Goal: Task Accomplishment & Management: Manage account settings

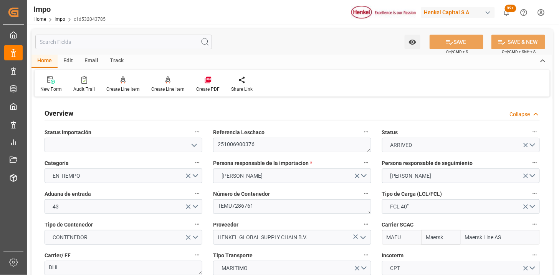
scroll to position [13, 0]
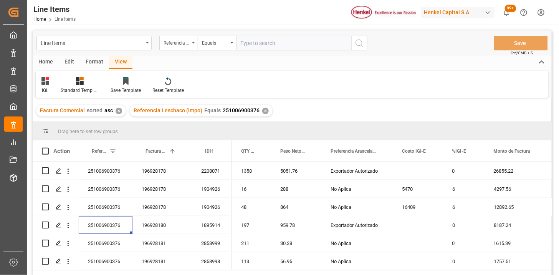
click at [257, 41] on input "text" at bounding box center [293, 43] width 115 height 15
paste input "251006900431"
type input "251006900431"
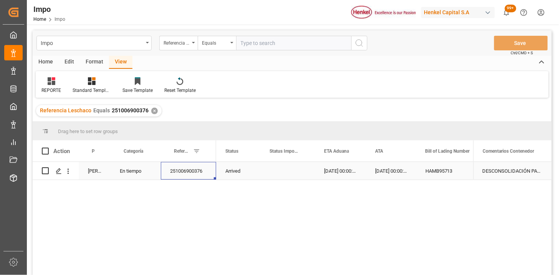
click at [290, 46] on input "text" at bounding box center [293, 43] width 115 height 15
paste input "251006900431"
type input "251006900431"
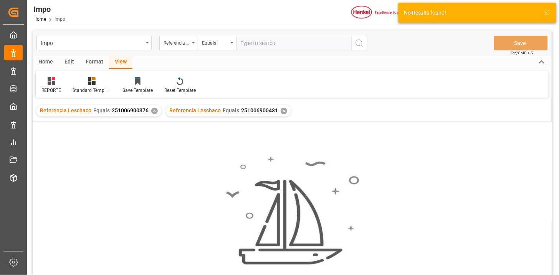
click at [152, 108] on div "✕" at bounding box center [154, 111] width 7 height 7
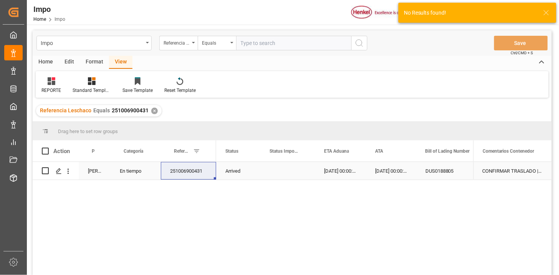
click at [325, 171] on div "[DATE] 00:00:00" at bounding box center [340, 171] width 51 height 18
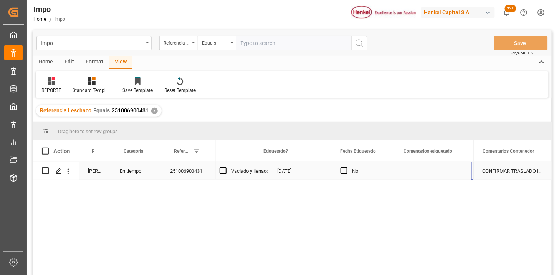
scroll to position [0, 986]
click at [316, 169] on div "[DATE]" at bounding box center [305, 171] width 63 height 18
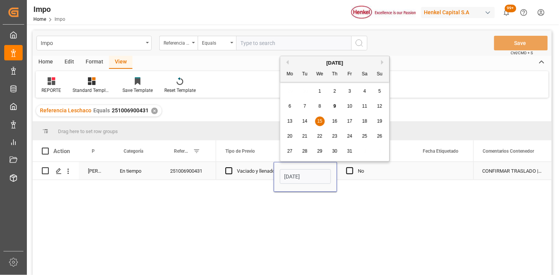
click at [312, 179] on input "[DATE]" at bounding box center [305, 176] width 51 height 15
type input "[DATE]"
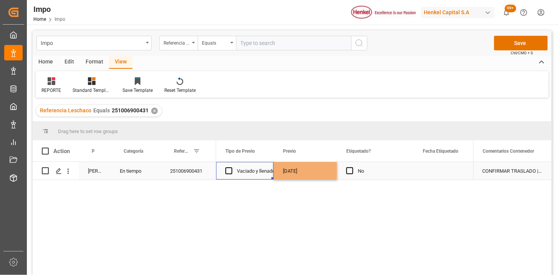
click at [260, 169] on div "Vaciado y llenado" at bounding box center [256, 171] width 38 height 18
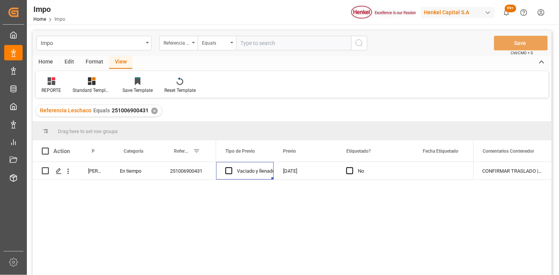
click at [255, 47] on input "text" at bounding box center [293, 43] width 115 height 15
paste input "251015080044"
type input "251015080044"
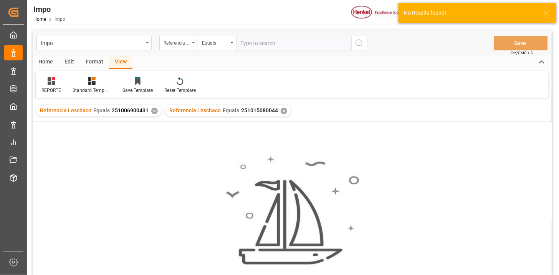
click at [154, 112] on div "✕" at bounding box center [154, 111] width 7 height 7
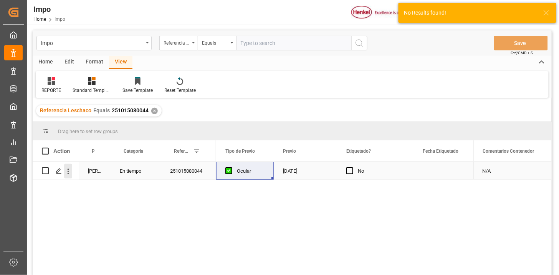
click at [70, 174] on icon "open menu" at bounding box center [68, 171] width 8 height 8
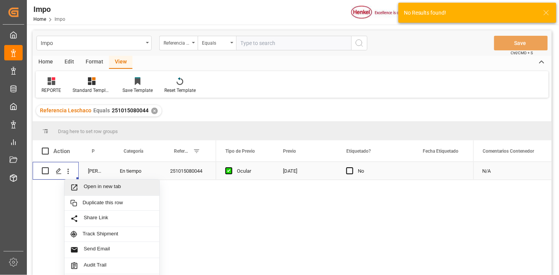
click at [87, 189] on span "Open in new tab" at bounding box center [119, 187] width 70 height 8
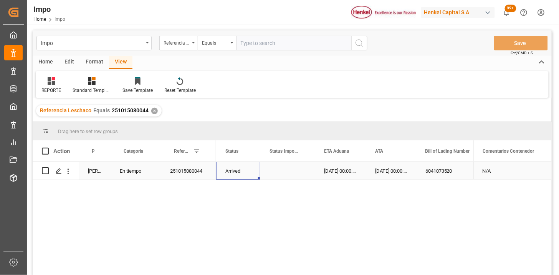
click at [277, 50] on div "Impo Referencia Leschaco Equals Save Ctrl/CMD + S" at bounding box center [292, 42] width 519 height 25
click at [288, 45] on input "text" at bounding box center [293, 43] width 115 height 15
paste input "251006900423"
type input "251006900423"
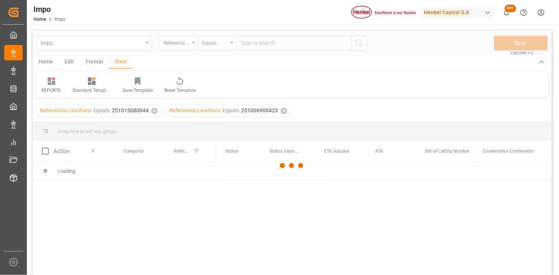
click at [152, 110] on div at bounding box center [292, 165] width 519 height 270
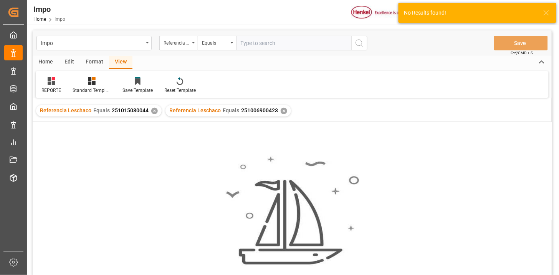
click at [152, 112] on div "✕" at bounding box center [154, 111] width 7 height 7
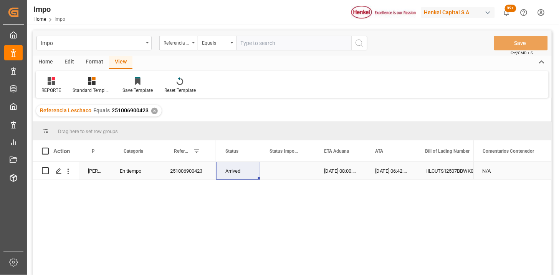
click at [287, 168] on div "Press SPACE to select this row." at bounding box center [287, 171] width 55 height 18
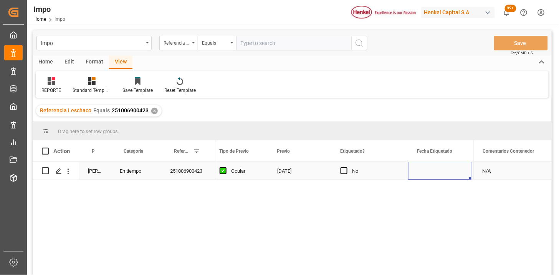
scroll to position [0, 986]
click at [290, 172] on div "Press SPACE to select this row." at bounding box center [298, 171] width 63 height 18
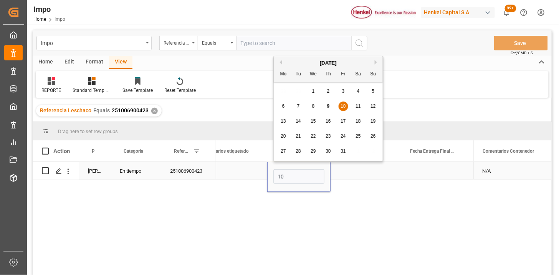
type input "[DATE]"
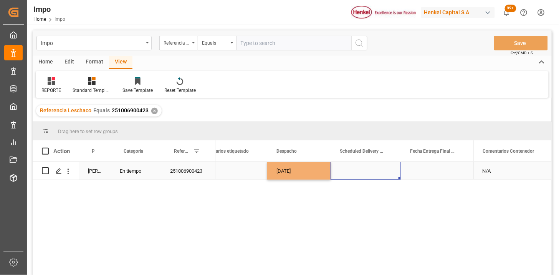
click at [362, 173] on div "Press SPACE to select this row." at bounding box center [366, 171] width 70 height 18
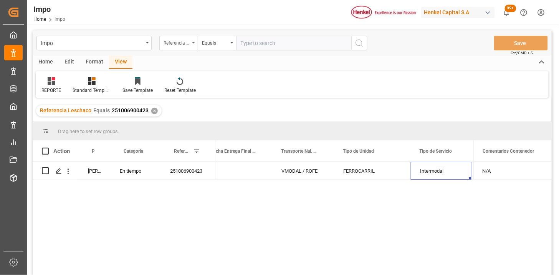
click at [189, 43] on div "Referencia Leschaco" at bounding box center [177, 42] width 26 height 9
type input "bil"
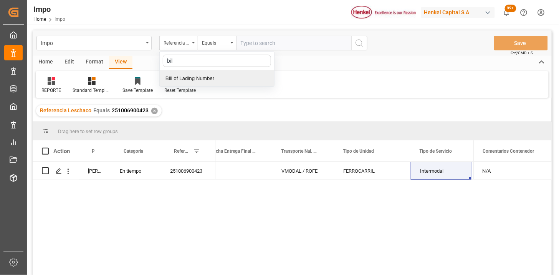
drag, startPoint x: 216, startPoint y: 77, endPoint x: 257, endPoint y: 48, distance: 50.5
click at [216, 77] on div "Bill of Lading Number" at bounding box center [217, 78] width 114 height 16
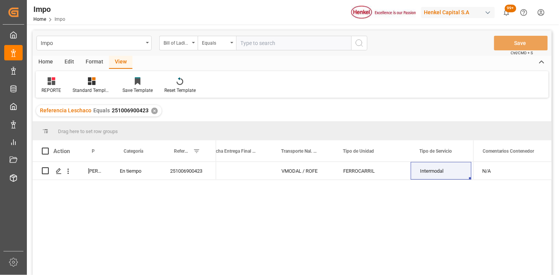
click at [258, 47] on input "text" at bounding box center [293, 43] width 115 height 15
paste input "RWRD015500009790"
type input "RWRD015500009790"
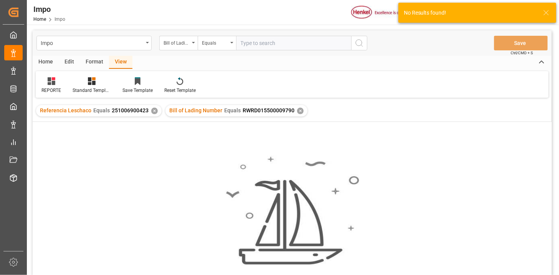
click at [152, 110] on div "✕" at bounding box center [154, 111] width 7 height 7
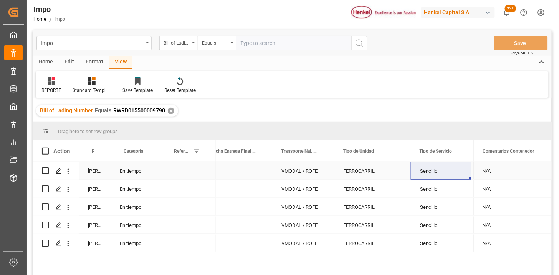
click at [186, 171] on div "Press SPACE to select this row." at bounding box center [188, 171] width 55 height 18
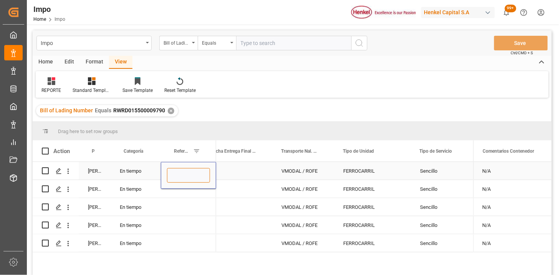
click at [186, 171] on input "Press SPACE to select this row." at bounding box center [188, 175] width 43 height 15
paste input "251106900054"
type input "251106900054"
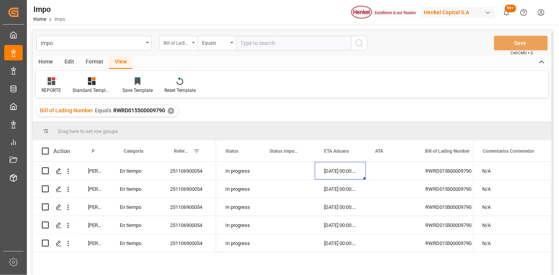
click at [173, 45] on div "Bill of Lading Number" at bounding box center [177, 42] width 26 height 9
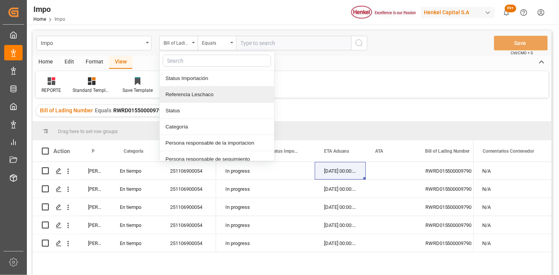
drag, startPoint x: 192, startPoint y: 94, endPoint x: 247, endPoint y: 52, distance: 69.0
click at [194, 94] on div "Referencia Leschaco" at bounding box center [217, 94] width 114 height 16
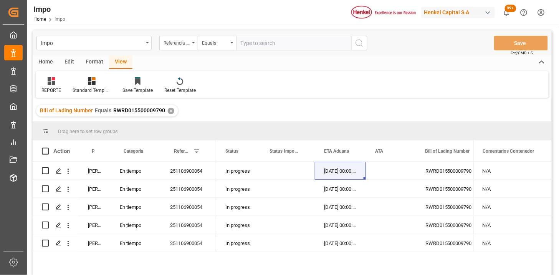
click at [250, 47] on input "text" at bounding box center [293, 43] width 115 height 15
paste input "251006900147"
type input "251006900147"
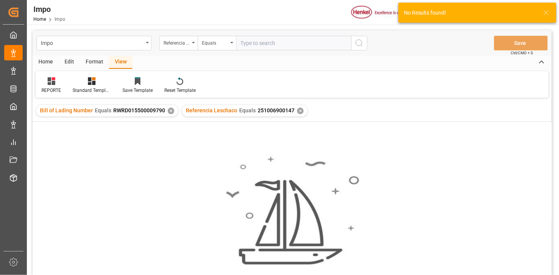
click at [170, 112] on div "✕" at bounding box center [171, 111] width 7 height 7
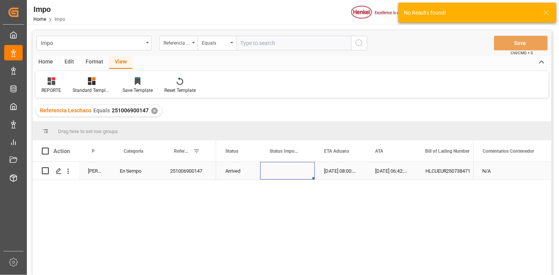
click at [277, 173] on div "Press SPACE to select this row." at bounding box center [287, 171] width 55 height 18
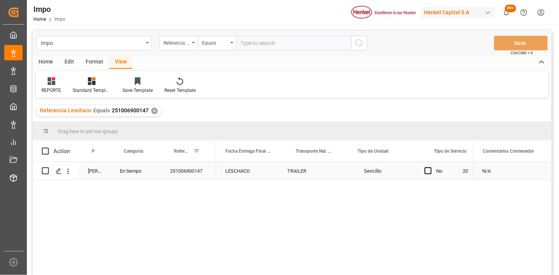
scroll to position [0, 1375]
click at [316, 173] on div "LESCHACO" at bounding box center [318, 171] width 62 height 18
click at [316, 173] on input "LESCHACO" at bounding box center [318, 175] width 50 height 15
type input "TN"
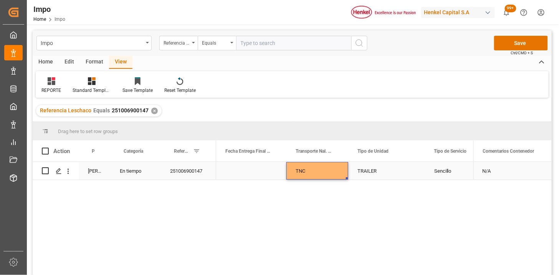
click at [382, 171] on div "TRAILER" at bounding box center [386, 171] width 77 height 18
click at [382, 171] on input "TRAILER" at bounding box center [387, 175] width 65 height 15
type input "CONTENEDOR"
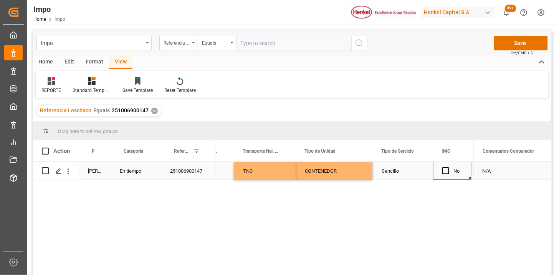
scroll to position [0, 1494]
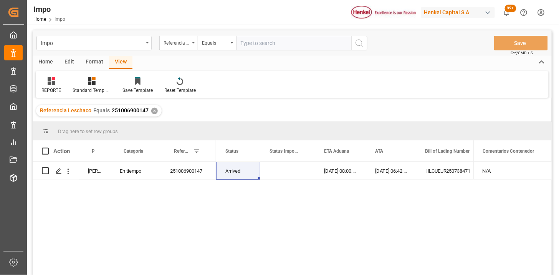
click at [254, 45] on input "text" at bounding box center [293, 43] width 115 height 15
paste input "251006900572"
type input "251006900572"
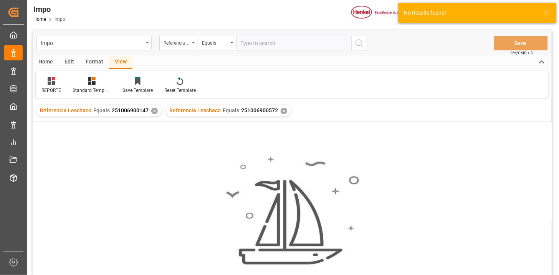
click at [152, 110] on div "✕" at bounding box center [154, 111] width 7 height 7
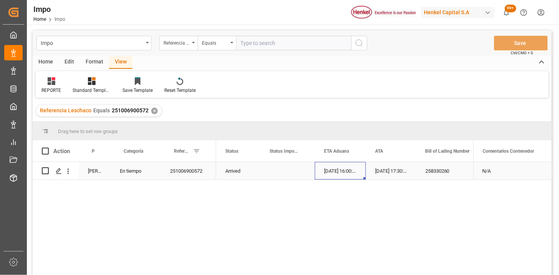
click at [358, 174] on div "[DATE] 16:00:00" at bounding box center [340, 171] width 51 height 18
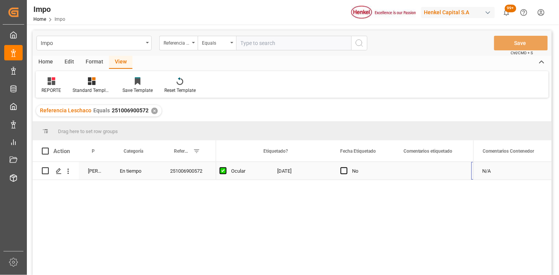
scroll to position [0, 986]
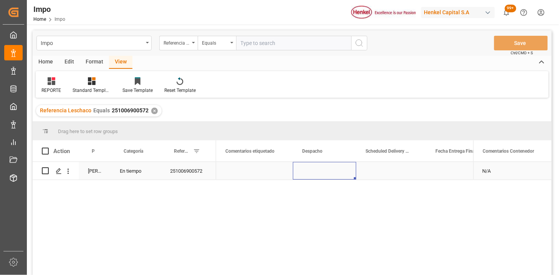
click at [320, 169] on div "Press SPACE to select this row." at bounding box center [324, 171] width 63 height 18
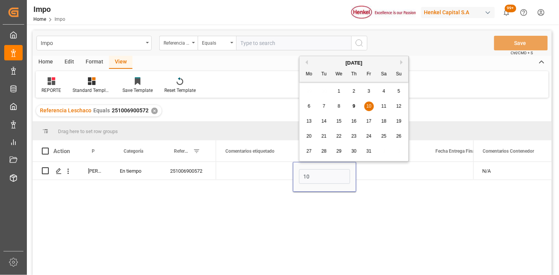
type input "[DATE]"
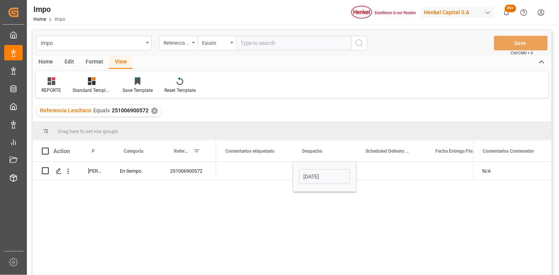
click at [388, 174] on div "Press SPACE to select this row." at bounding box center [391, 171] width 70 height 18
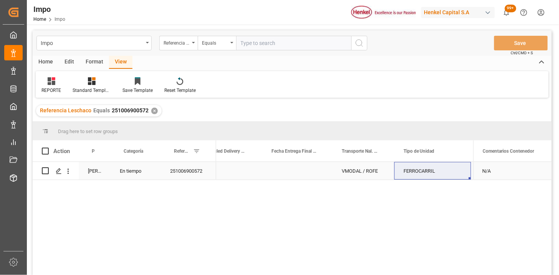
click at [307, 179] on div "[DATE] VMODAL / ROFE FERROCARRIL Sencillo No" at bounding box center [35, 171] width 2297 height 18
click at [306, 175] on div "Press SPACE to select this row." at bounding box center [297, 171] width 70 height 18
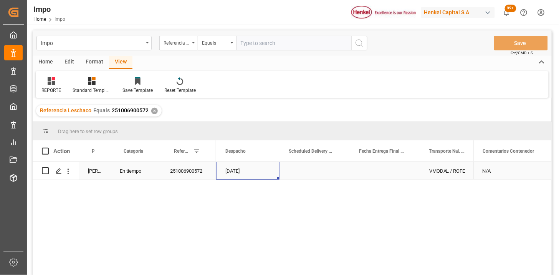
scroll to position [0, 1165]
click at [268, 41] on input "text" at bounding box center [293, 43] width 115 height 15
paste input "251006900614"
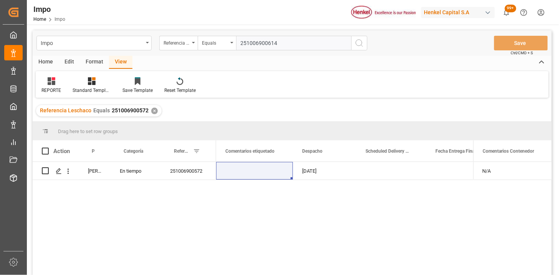
type input "251006900614"
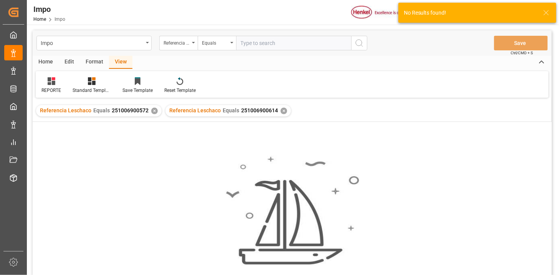
click at [154, 109] on div "✕" at bounding box center [154, 111] width 7 height 7
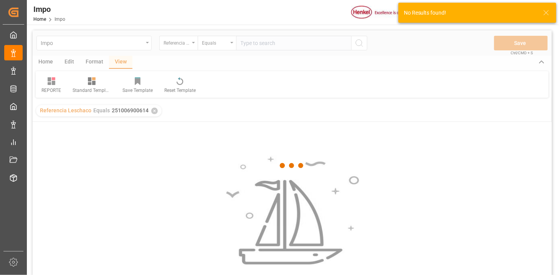
scroll to position [43, 0]
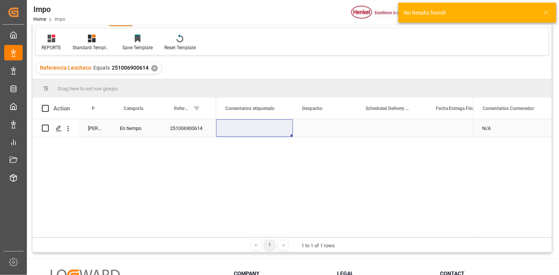
click at [196, 129] on div "251006900614" at bounding box center [188, 128] width 55 height 18
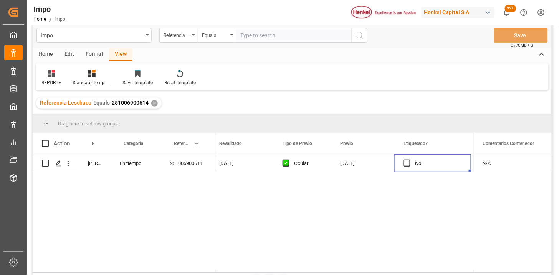
scroll to position [0, 0]
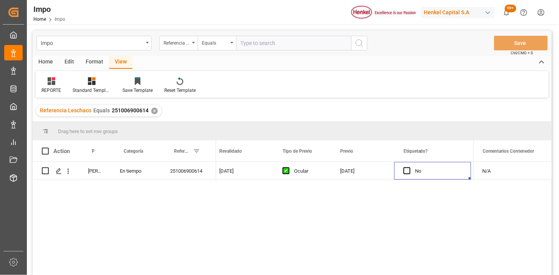
click at [152, 112] on div "✕" at bounding box center [154, 111] width 7 height 7
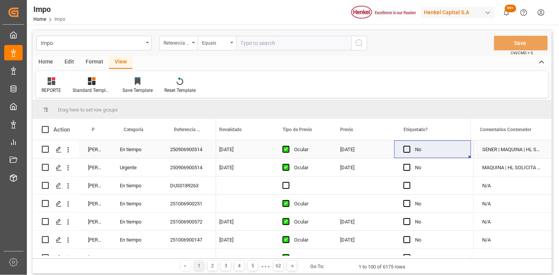
click at [97, 149] on div "[PERSON_NAME]" at bounding box center [95, 149] width 32 height 18
click at [100, 129] on span at bounding box center [97, 129] width 7 height 7
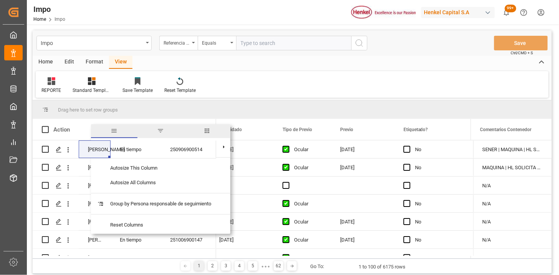
click at [164, 133] on span "filter" at bounding box center [160, 130] width 7 height 7
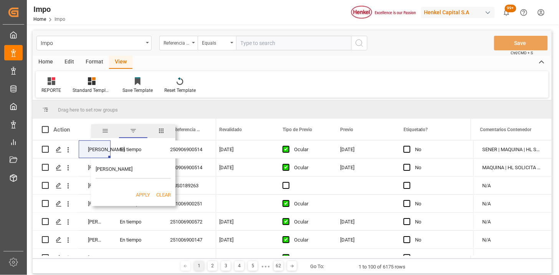
type input "[PERSON_NAME]"
click at [145, 195] on button "Apply" at bounding box center [143, 195] width 14 height 8
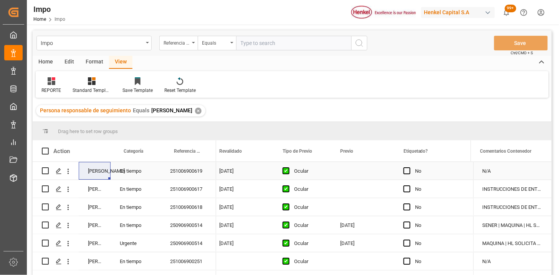
click at [202, 171] on div "251006900619" at bounding box center [188, 171] width 55 height 18
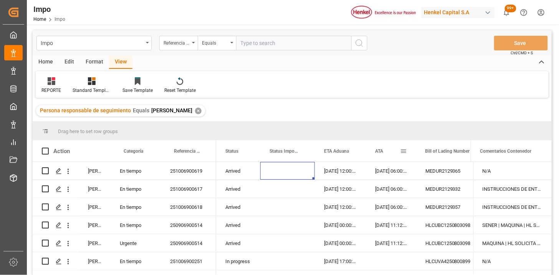
drag, startPoint x: 386, startPoint y: 149, endPoint x: 256, endPoint y: 89, distance: 142.3
click at [386, 149] on div "ATA" at bounding box center [387, 150] width 25 height 21
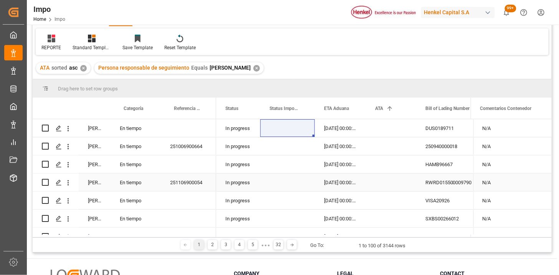
scroll to position [85, 0]
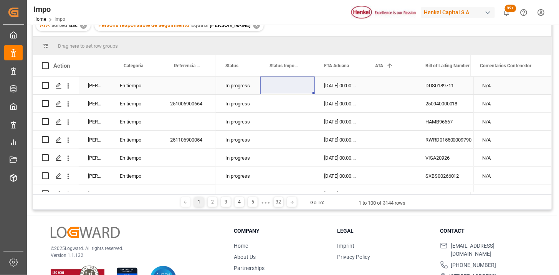
click at [140, 88] on div "En tiempo" at bounding box center [136, 85] width 50 height 18
click at [246, 66] on span at bounding box center [247, 65] width 7 height 7
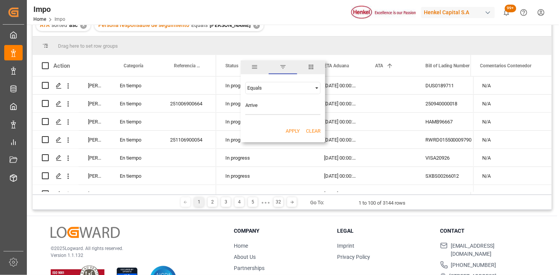
type input "Arrived"
click at [291, 131] on button "Apply" at bounding box center [293, 131] width 14 height 8
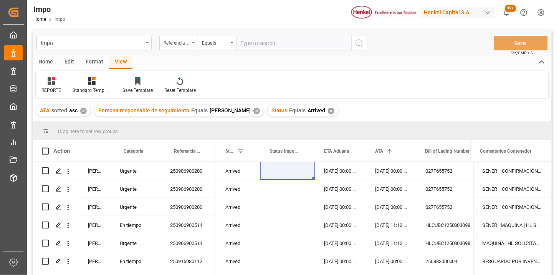
click at [87, 61] on div "Format" at bounding box center [94, 62] width 29 height 13
click at [84, 85] on div "Row Format" at bounding box center [88, 85] width 37 height 17
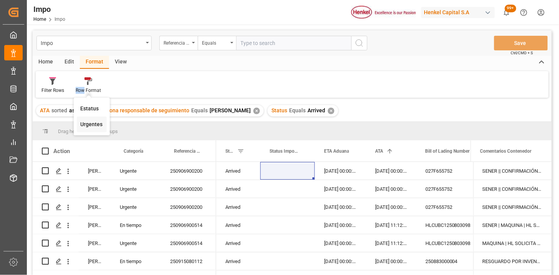
click at [93, 126] on div "Impo Referencia Leschaco Equals Save Ctrl/CMD + S Home Edit Format View Filter …" at bounding box center [292, 162] width 519 height 265
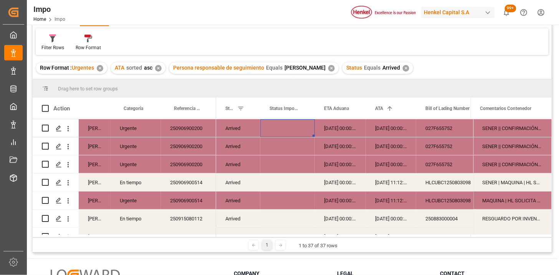
scroll to position [85, 0]
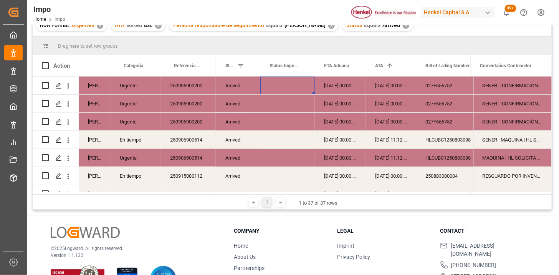
click at [181, 82] on div "250906900200" at bounding box center [188, 85] width 55 height 18
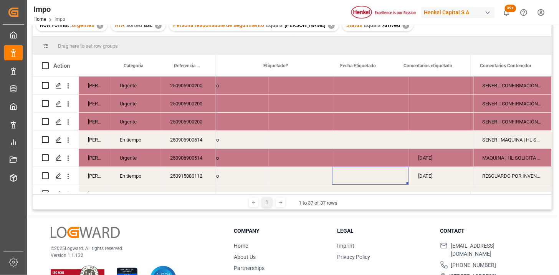
scroll to position [0, 1050]
click at [355, 178] on div "Press SPACE to select this row." at bounding box center [366, 176] width 70 height 18
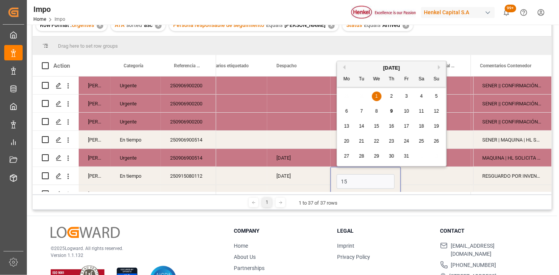
type input "[DATE]"
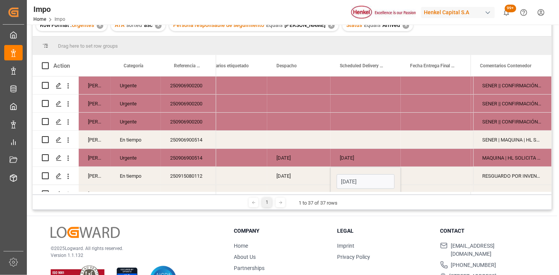
click at [425, 177] on div "Press SPACE to select this row." at bounding box center [436, 176] width 70 height 18
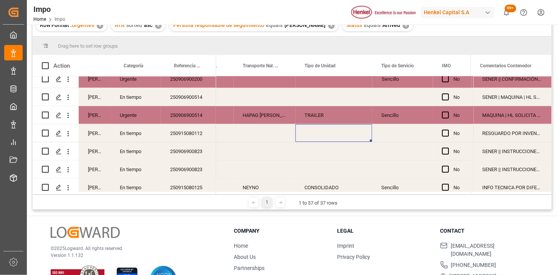
click at [317, 135] on div "Press SPACE to select this row." at bounding box center [334, 133] width 77 height 18
click at [321, 135] on div "Press SPACE to select this row." at bounding box center [334, 133] width 77 height 18
click at [322, 135] on div "Press SPACE to select this row." at bounding box center [334, 133] width 77 height 18
click at [335, 135] on input "Press SPACE to select this row." at bounding box center [334, 137] width 65 height 15
click at [393, 133] on div "Press SPACE to select this row." at bounding box center [403, 133] width 61 height 18
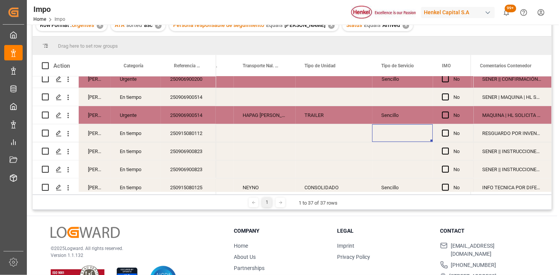
click at [402, 131] on div "Press SPACE to select this row." at bounding box center [403, 133] width 61 height 18
click at [336, 133] on div "Press SPACE to select this row." at bounding box center [334, 133] width 77 height 18
click at [401, 136] on div "Press SPACE to select this row." at bounding box center [403, 133] width 61 height 18
click at [402, 136] on div "Press SPACE to select this row." at bounding box center [403, 133] width 61 height 18
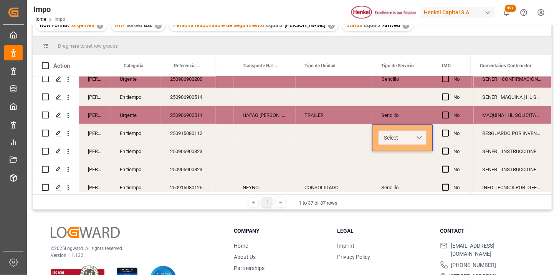
click at [422, 141] on button "Select" at bounding box center [403, 137] width 48 height 15
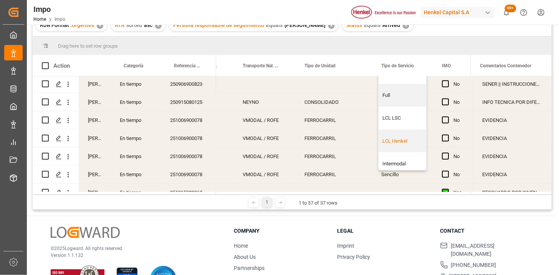
click at [406, 139] on div "LCL Henkel" at bounding box center [403, 141] width 40 height 8
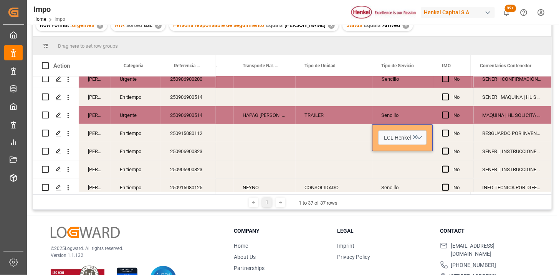
click at [320, 137] on div "Press SPACE to select this row." at bounding box center [334, 133] width 77 height 18
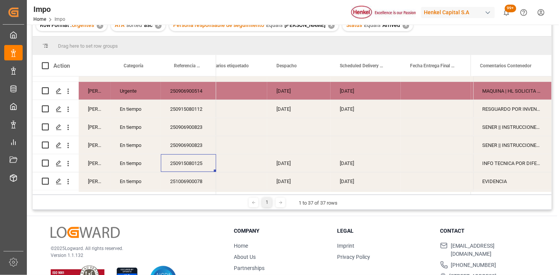
click at [403, 170] on div "Press SPACE to select this row." at bounding box center [436, 163] width 70 height 18
click at [418, 164] on div "Press SPACE to select this row." at bounding box center [436, 163] width 70 height 18
click at [421, 164] on div "Press SPACE to select this row." at bounding box center [436, 163] width 70 height 18
click at [421, 165] on div "Press SPACE to select this row." at bounding box center [436, 163] width 70 height 18
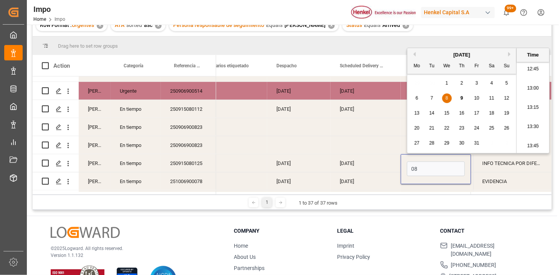
type input "[DATE] 00:00"
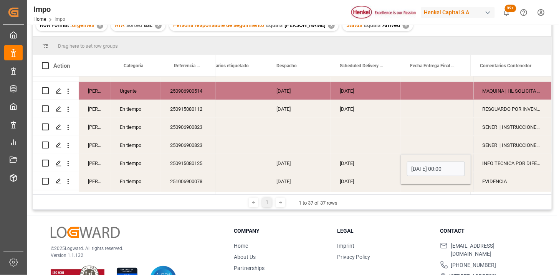
click at [370, 166] on div "[DATE]" at bounding box center [366, 163] width 70 height 18
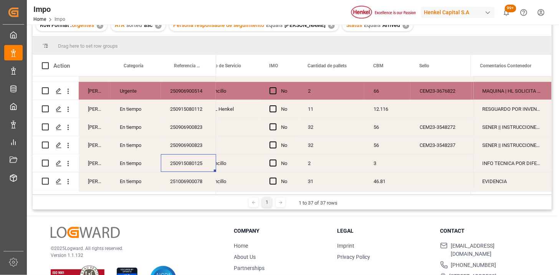
click at [370, 166] on div "3" at bounding box center [388, 163] width 46 height 18
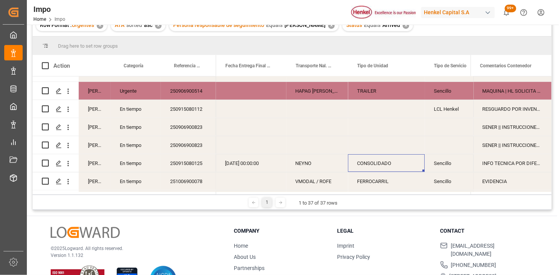
click at [446, 162] on div "Sencillo" at bounding box center [455, 163] width 61 height 18
click at [462, 167] on button "Sencillo" at bounding box center [455, 167] width 48 height 15
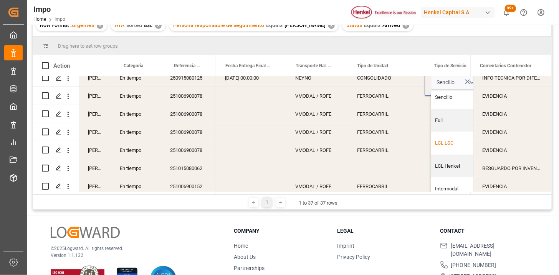
click at [444, 139] on div "LCL LSC" at bounding box center [456, 143] width 40 height 8
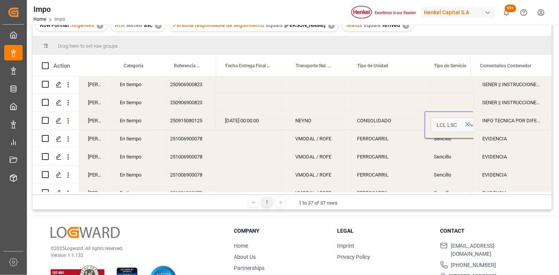
click at [378, 121] on div "CONSOLIDADO" at bounding box center [386, 120] width 77 height 18
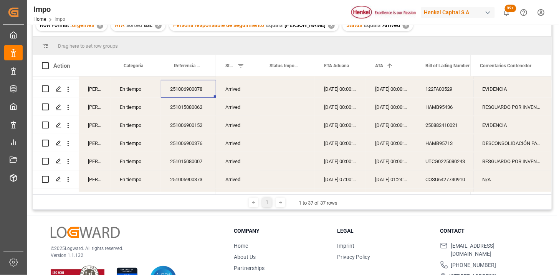
click at [187, 110] on div "251015080062" at bounding box center [188, 107] width 55 height 18
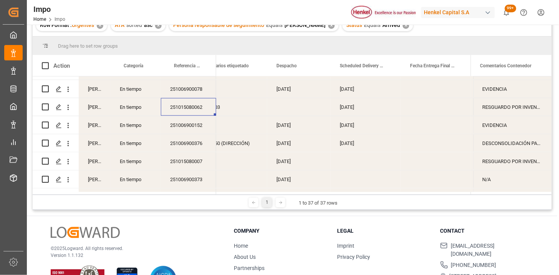
click at [290, 94] on div "[DATE]" at bounding box center [298, 89] width 63 height 18
click at [346, 100] on div "[DATE]" at bounding box center [366, 107] width 70 height 18
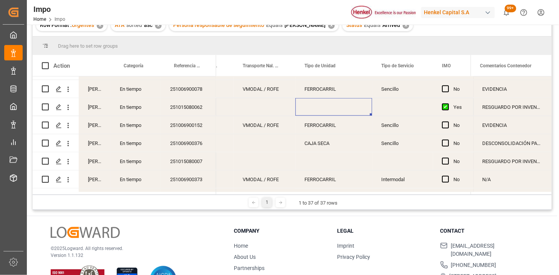
click at [330, 107] on div "Press SPACE to select this row." at bounding box center [334, 107] width 77 height 18
click at [347, 111] on input "Press SPACE to select this row." at bounding box center [334, 111] width 65 height 15
click at [392, 109] on div "Press SPACE to select this row." at bounding box center [403, 107] width 61 height 18
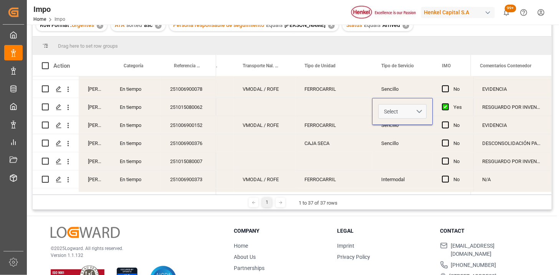
click at [420, 110] on button "Select" at bounding box center [403, 111] width 48 height 15
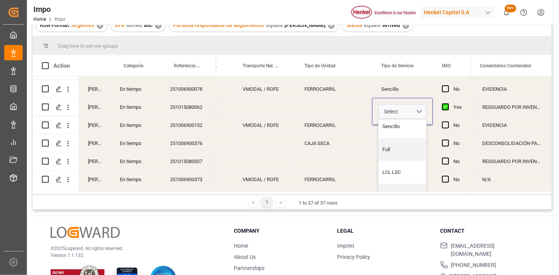
click at [401, 188] on div "LCL Henkel" at bounding box center [403, 195] width 48 height 23
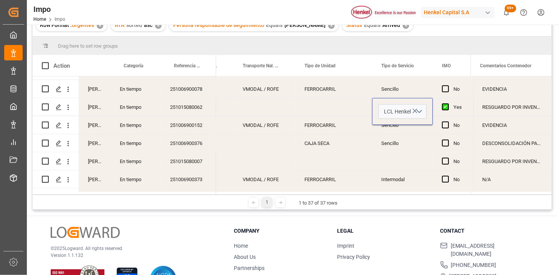
click at [341, 105] on div "Press SPACE to select this row." at bounding box center [334, 107] width 77 height 18
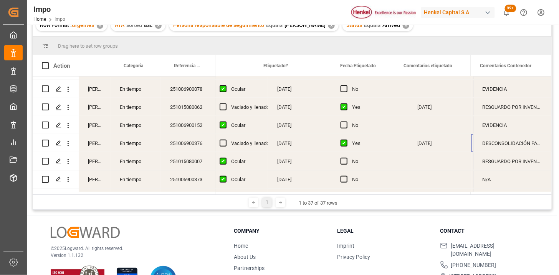
scroll to position [0, 986]
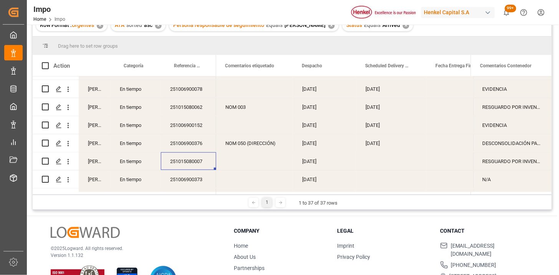
click at [374, 158] on div "Press SPACE to select this row." at bounding box center [391, 161] width 70 height 18
type input "[DATE]"
click at [441, 166] on div "Press SPACE to select this row." at bounding box center [462, 161] width 70 height 18
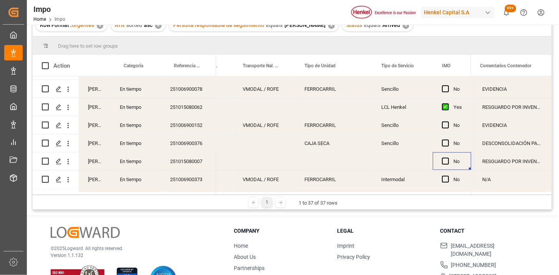
click at [387, 160] on div "Press SPACE to select this row." at bounding box center [403, 161] width 61 height 18
click at [388, 101] on div "LCL Henkel" at bounding box center [403, 107] width 61 height 18
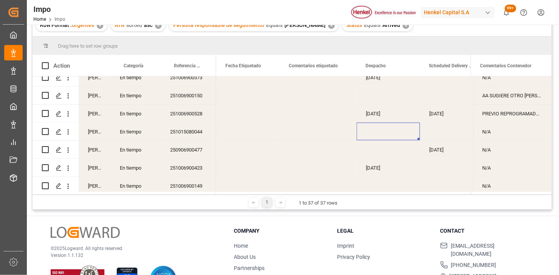
click at [379, 130] on div "Press SPACE to select this row." at bounding box center [388, 132] width 63 height 18
click at [379, 133] on div "Press SPACE to select this row." at bounding box center [388, 132] width 63 height 18
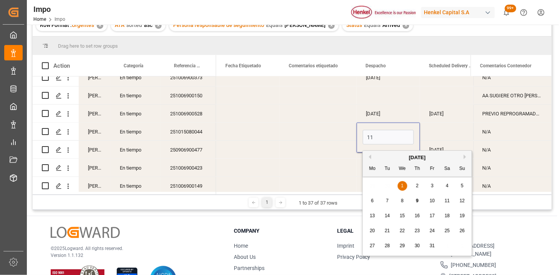
type input "[DATE]"
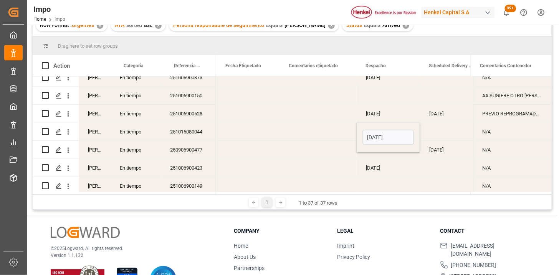
click at [432, 132] on div "Press SPACE to select this row." at bounding box center [455, 132] width 70 height 18
click at [374, 131] on div "[DATE]" at bounding box center [388, 132] width 63 height 18
click at [442, 135] on div "Press SPACE to select this row." at bounding box center [455, 132] width 70 height 18
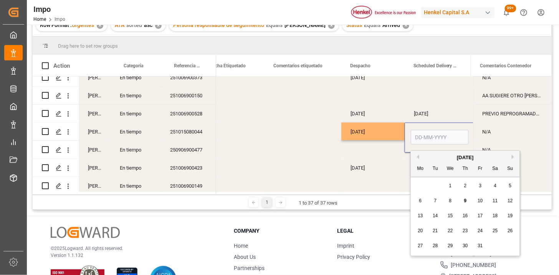
click at [442, 134] on input "Press SPACE to select this row." at bounding box center [440, 137] width 58 height 15
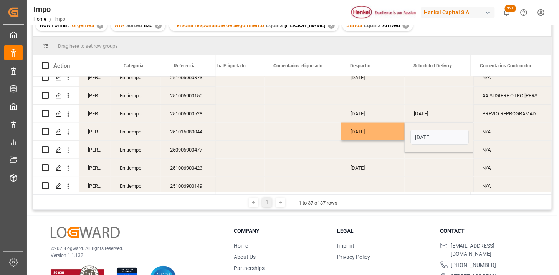
click at [442, 134] on input "[DATE]" at bounding box center [440, 137] width 58 height 15
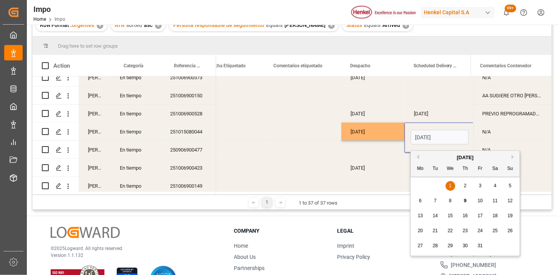
click at [442, 134] on input "[DATE]" at bounding box center [440, 137] width 58 height 15
type input "[DATE]"
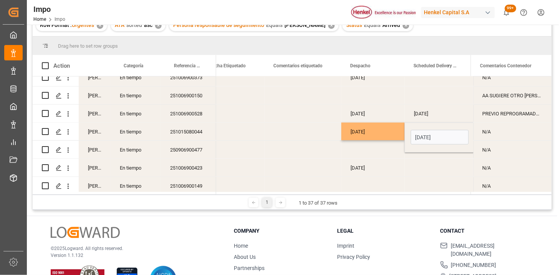
click at [377, 135] on div "[DATE]" at bounding box center [372, 132] width 63 height 18
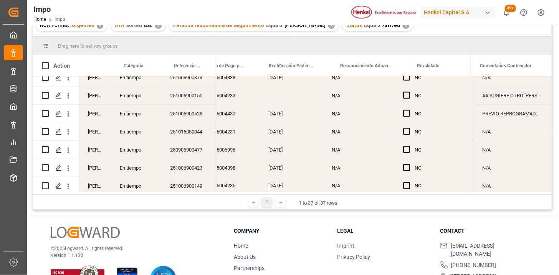
scroll to position [0, 648]
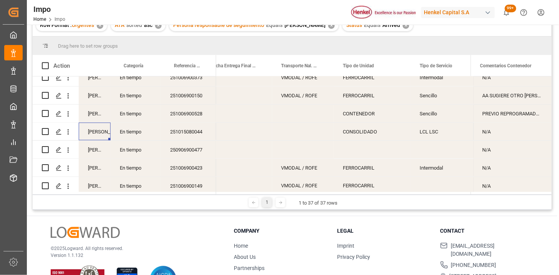
click at [314, 133] on div "Press SPACE to select this row." at bounding box center [303, 132] width 62 height 18
type input "TA"
click at [314, 133] on div "TA" at bounding box center [303, 132] width 62 height 18
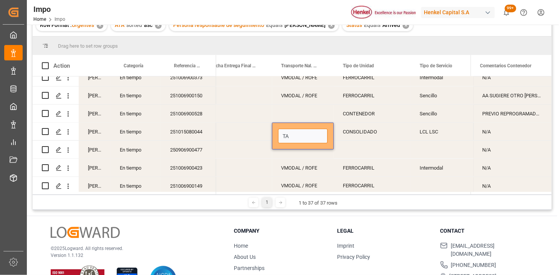
click at [314, 132] on input "TA" at bounding box center [303, 136] width 50 height 15
type input "TAE"
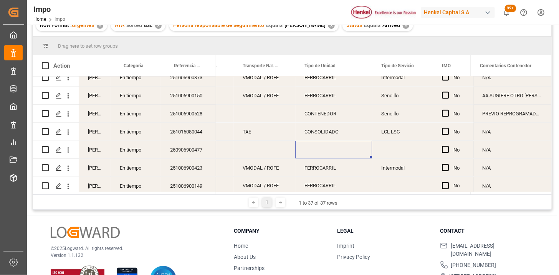
click at [336, 147] on div "Press SPACE to select this row." at bounding box center [334, 150] width 77 height 18
click at [336, 147] on input "Press SPACE to select this row." at bounding box center [334, 154] width 65 height 15
type input "CONTENEDOR"
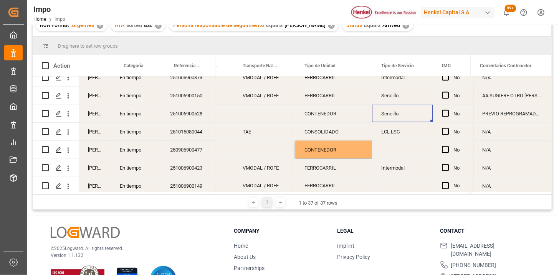
click at [404, 118] on div "Sencillo" at bounding box center [403, 113] width 61 height 18
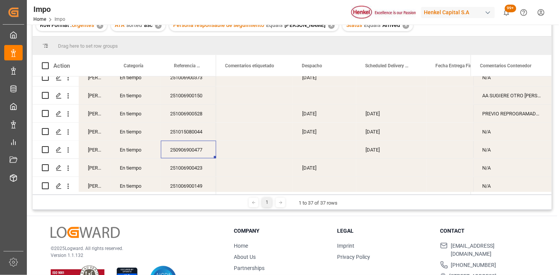
click at [317, 152] on div "Press SPACE to select this row." at bounding box center [324, 150] width 63 height 18
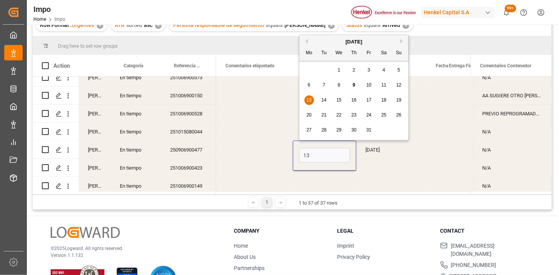
type input "[DATE]"
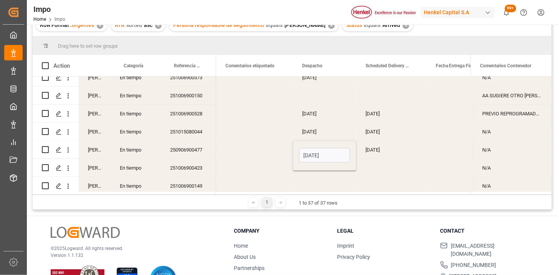
click at [274, 154] on div "Press SPACE to select this row." at bounding box center [254, 150] width 77 height 18
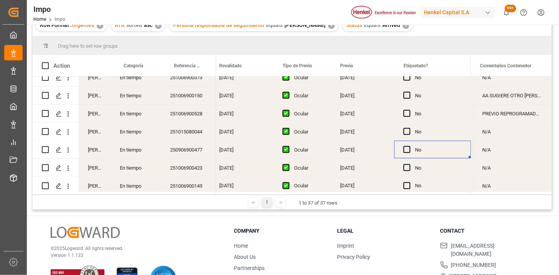
scroll to position [0, 910]
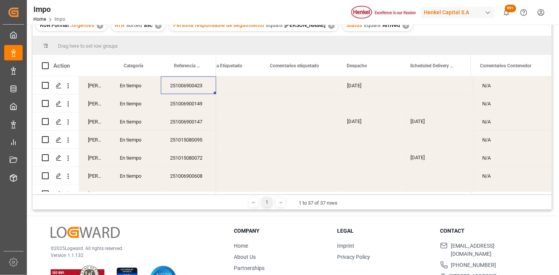
click at [359, 93] on div "[DATE]" at bounding box center [369, 85] width 63 height 18
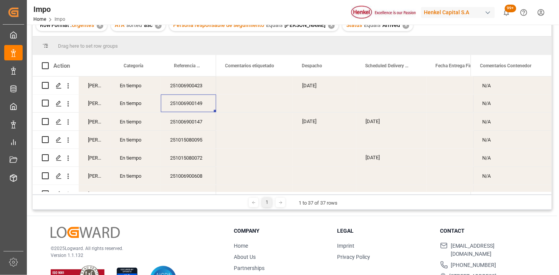
click at [311, 106] on div "Press SPACE to select this row." at bounding box center [324, 103] width 63 height 18
click at [310, 106] on div "Press SPACE to select this row." at bounding box center [324, 103] width 63 height 18
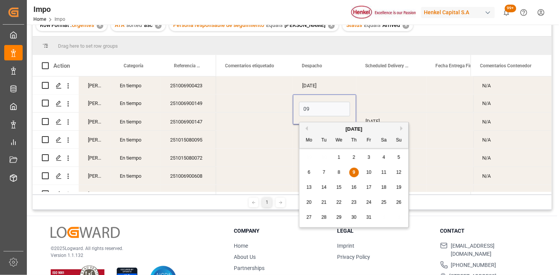
type input "[DATE]"
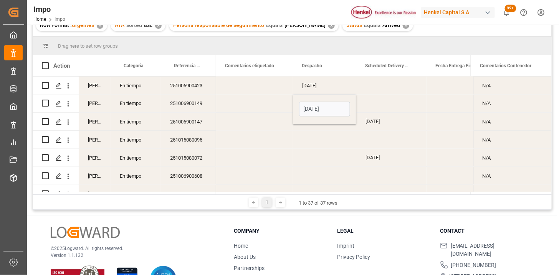
click at [242, 106] on div "Press SPACE to select this row." at bounding box center [254, 103] width 77 height 18
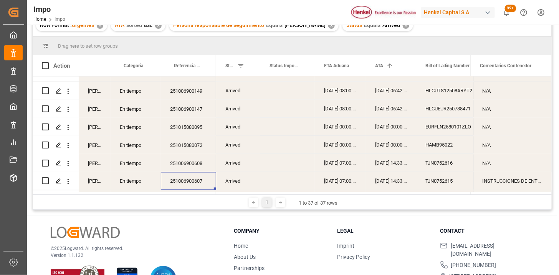
scroll to position [452, 0]
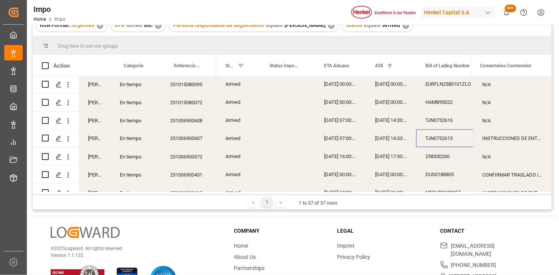
click at [442, 135] on div "TJN0752615" at bounding box center [454, 138] width 77 height 18
click at [494, 119] on div "N/A" at bounding box center [513, 120] width 78 height 18
click at [494, 120] on div "N/A" at bounding box center [513, 120] width 78 height 18
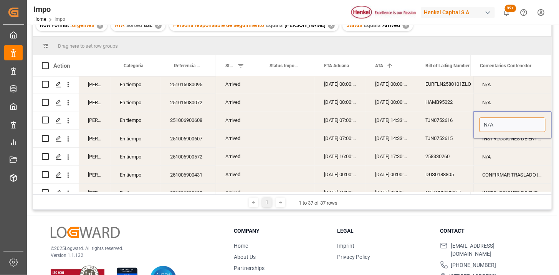
click at [494, 120] on input "N/A" at bounding box center [513, 125] width 66 height 15
type input "NAVIERA SOLICITA COPIA ACTUALIZADA POR CAMBIO DE SHIPPER"
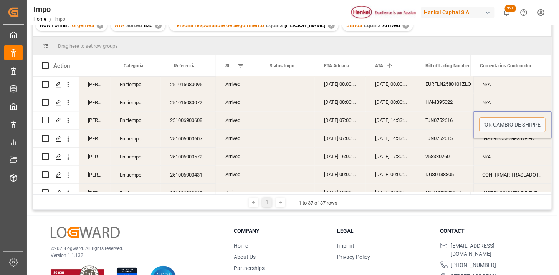
scroll to position [0, 106]
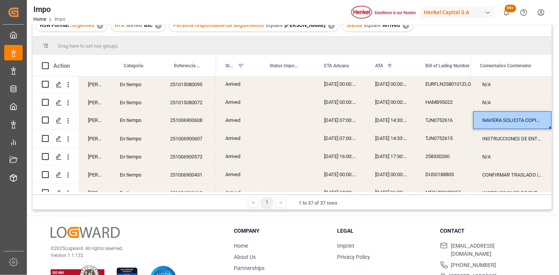
click at [502, 135] on div "INSTRUCCIONES DE ENTREGA" at bounding box center [513, 138] width 78 height 18
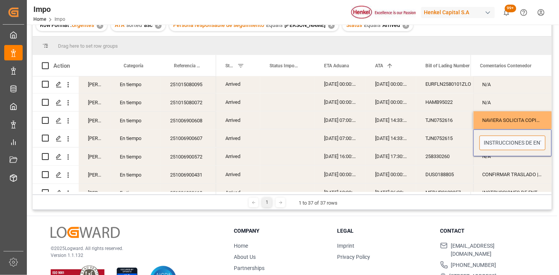
click at [481, 141] on input "INSTRUCCIONES DE ENTREGA" at bounding box center [513, 143] width 66 height 15
paste input "NAVIERA SOLICITA COPIA ACTUALIZADA POR CAMBIO DE SHIPPER"
type input "INSTRUCCIONES DE ENTREGA | NAVIERA SOLICITA COPIA ACTUALIZADA POR CAMBIO DE SHI…"
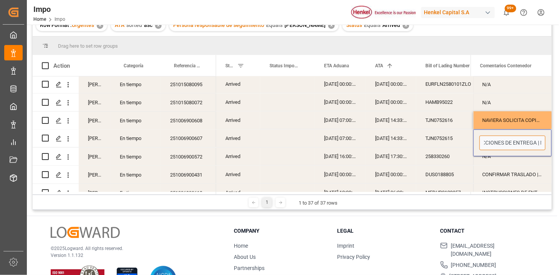
scroll to position [0, 184]
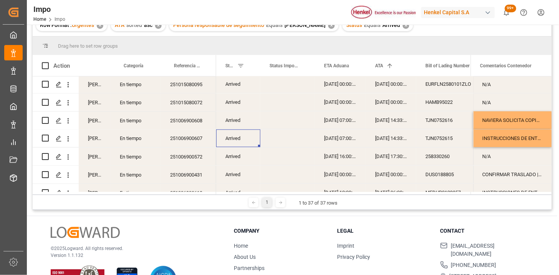
click at [448, 140] on div "TJN0752615" at bounding box center [454, 138] width 77 height 18
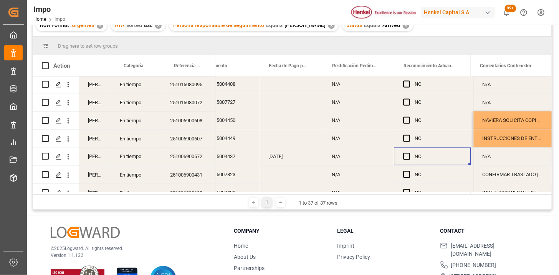
scroll to position [0, 648]
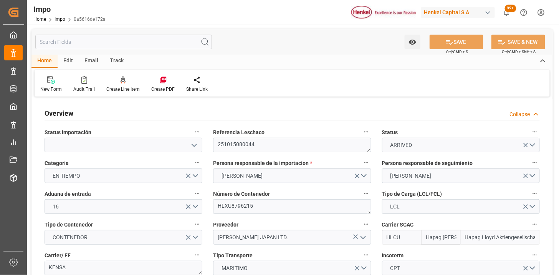
type input "Hapag Lloyd"
type input "Hapag Lloyd Aktiengesellschaft"
type input "1"
type input "1.053"
type input "1"
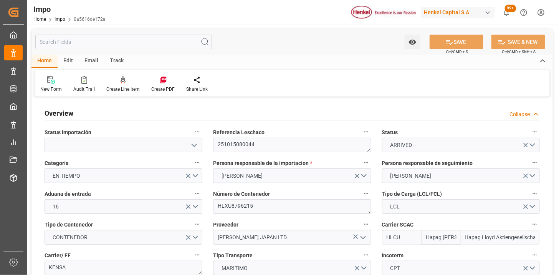
type input "04-09-2025"
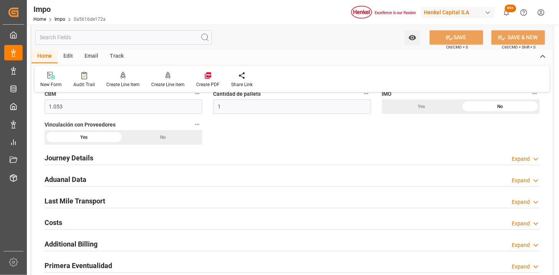
scroll to position [512, 0]
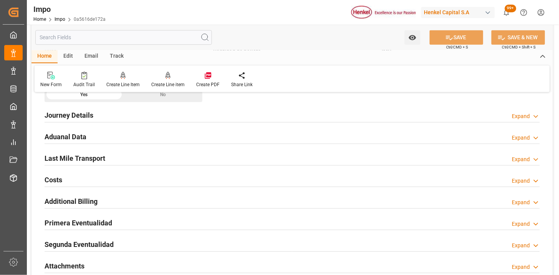
click at [164, 135] on div "Aduanal Data Expand" at bounding box center [292, 136] width 495 height 15
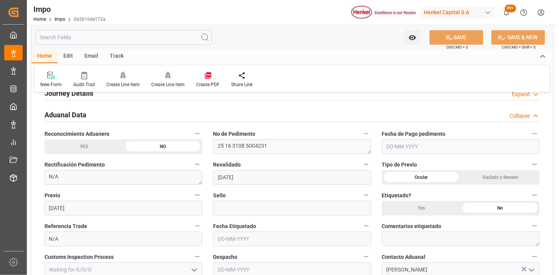
scroll to position [555, 0]
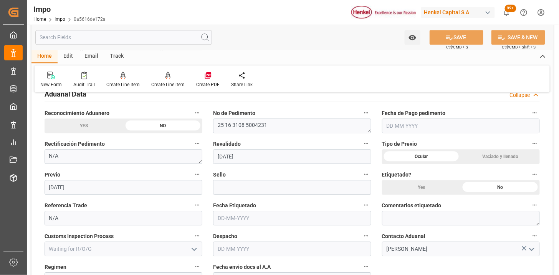
click at [404, 129] on input "text" at bounding box center [461, 125] width 158 height 15
click at [475, 125] on input "01-09-2001" at bounding box center [461, 125] width 158 height 15
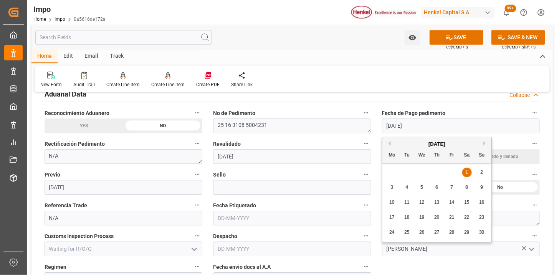
click at [475, 125] on input "01-09-2001" at bounding box center [461, 125] width 158 height 15
drag, startPoint x: 475, startPoint y: 125, endPoint x: 467, endPoint y: 125, distance: 8.1
click at [472, 125] on input "01-09-2001" at bounding box center [461, 125] width 158 height 15
type input "[DATE]"
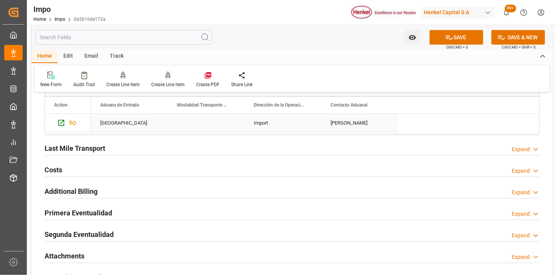
scroll to position [768, 0]
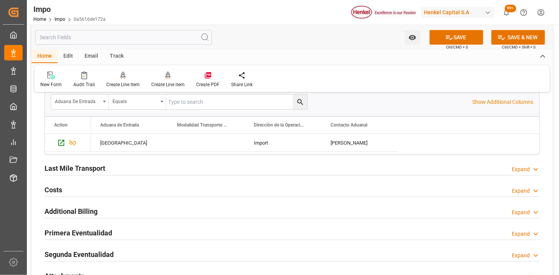
click at [93, 175] on div at bounding box center [292, 175] width 495 height 0
click at [108, 171] on div "Last Mile Transport Expand" at bounding box center [292, 167] width 495 height 15
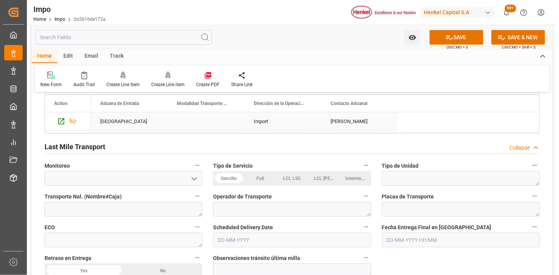
scroll to position [811, 0]
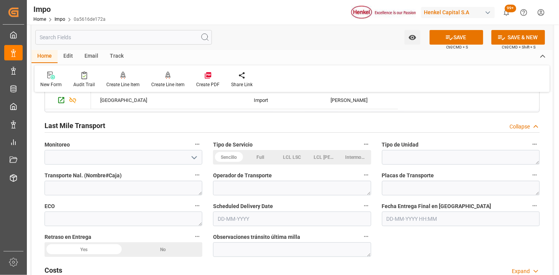
click at [293, 159] on div "LCL LSC" at bounding box center [292, 157] width 31 height 15
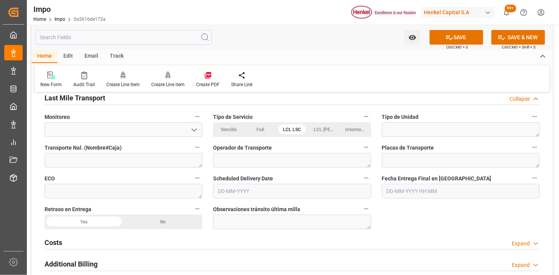
scroll to position [853, 0]
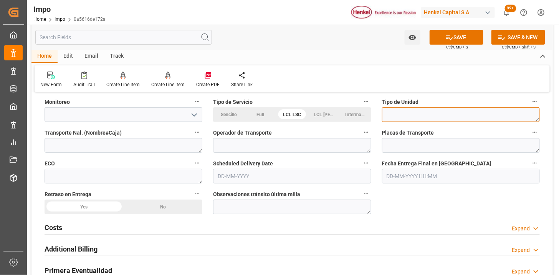
click at [435, 118] on textarea at bounding box center [461, 114] width 158 height 15
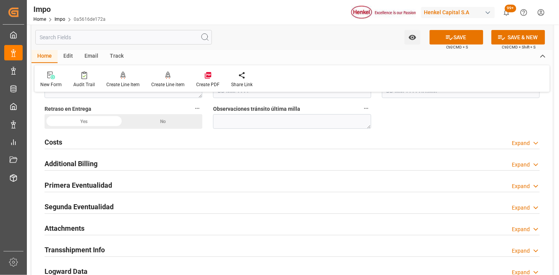
scroll to position [981, 0]
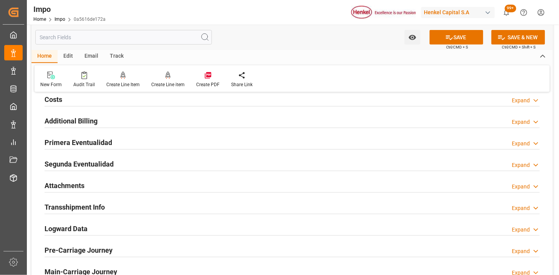
type textarea "CONSOLIDADO"
drag, startPoint x: 158, startPoint y: 140, endPoint x: 252, endPoint y: 179, distance: 102.1
click at [157, 140] on div "Primera Eventualidad Expand" at bounding box center [292, 141] width 495 height 15
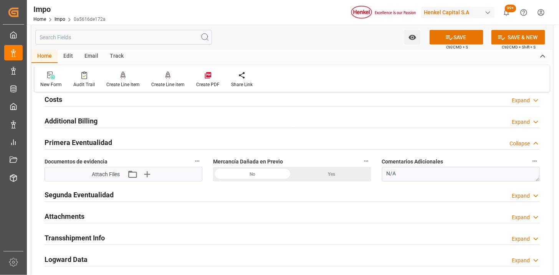
click at [258, 175] on div "No" at bounding box center [252, 174] width 79 height 15
click at [151, 176] on icon "button" at bounding box center [147, 174] width 12 height 12
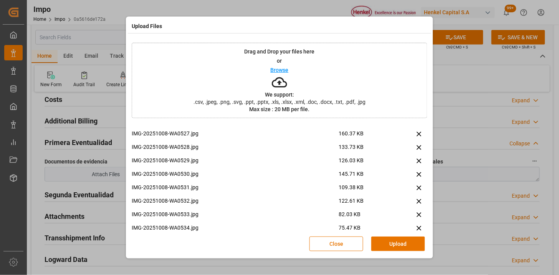
scroll to position [0, 0]
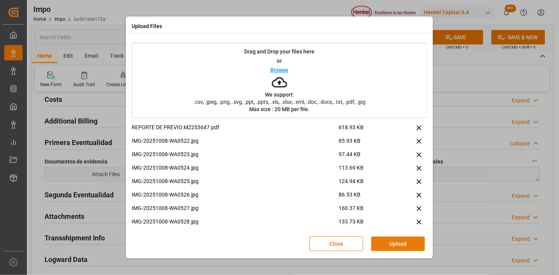
click at [413, 246] on button "Upload" at bounding box center [398, 243] width 54 height 15
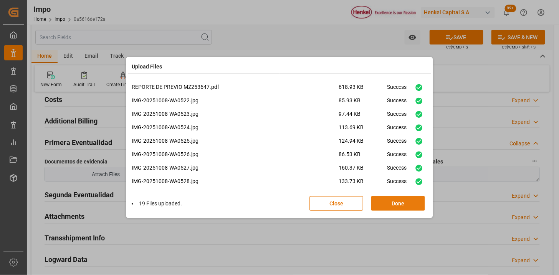
click at [381, 206] on button "Done" at bounding box center [398, 203] width 54 height 15
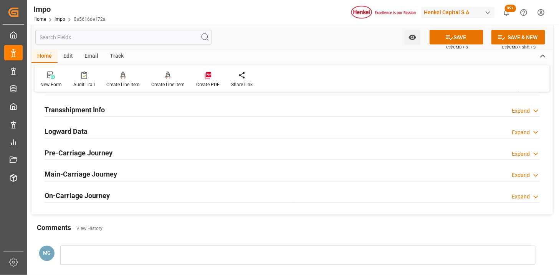
scroll to position [1067, 0]
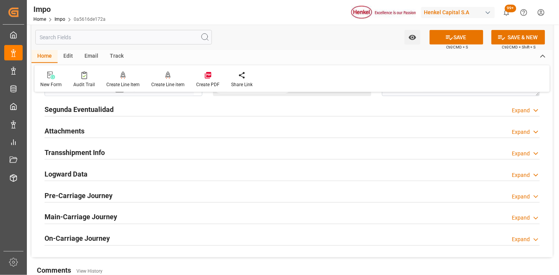
click at [86, 129] on div "Attachments Expand" at bounding box center [292, 130] width 495 height 15
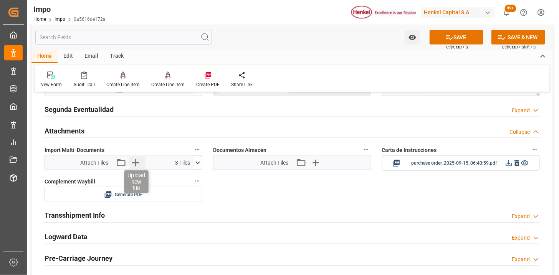
click at [135, 162] on icon "button" at bounding box center [135, 162] width 7 height 7
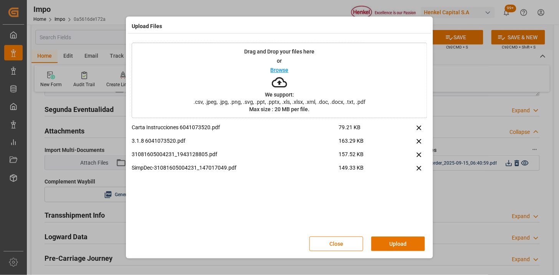
click at [402, 240] on button "Upload" at bounding box center [398, 243] width 54 height 15
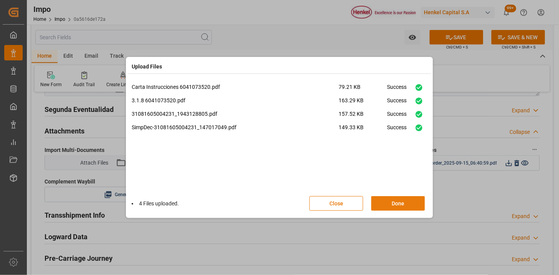
click at [396, 203] on button "Done" at bounding box center [398, 203] width 54 height 15
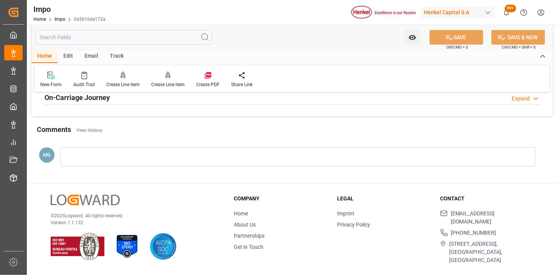
scroll to position [678, 0]
